Goal: Transaction & Acquisition: Purchase product/service

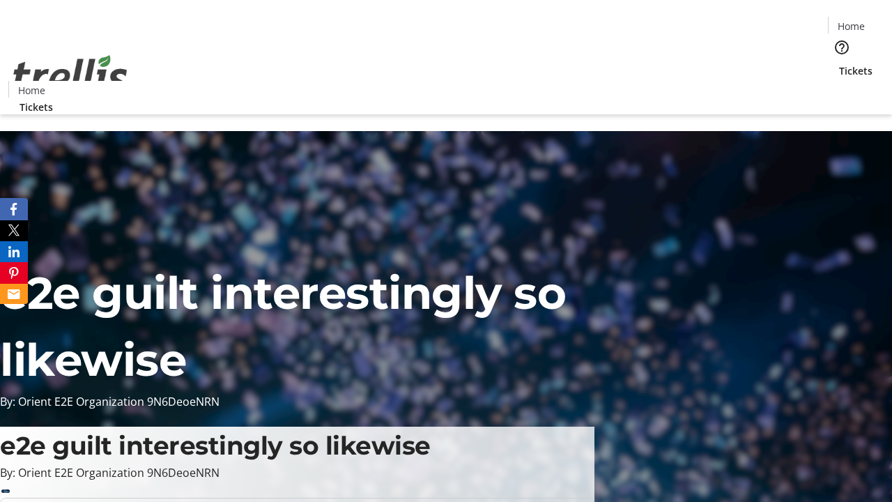
click at [839, 63] on span "Tickets" at bounding box center [855, 70] width 33 height 15
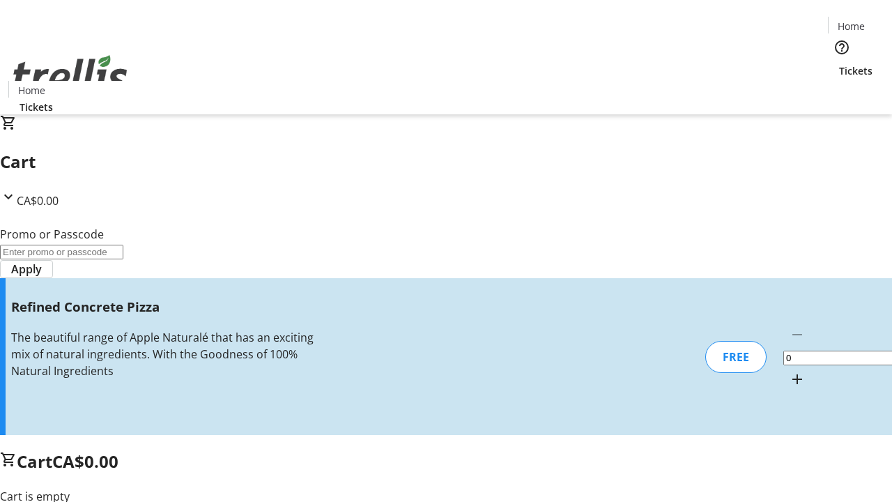
click at [789, 371] on mat-icon "Increment by one" at bounding box center [797, 379] width 17 height 17
type input "1"
